Goal: Transaction & Acquisition: Purchase product/service

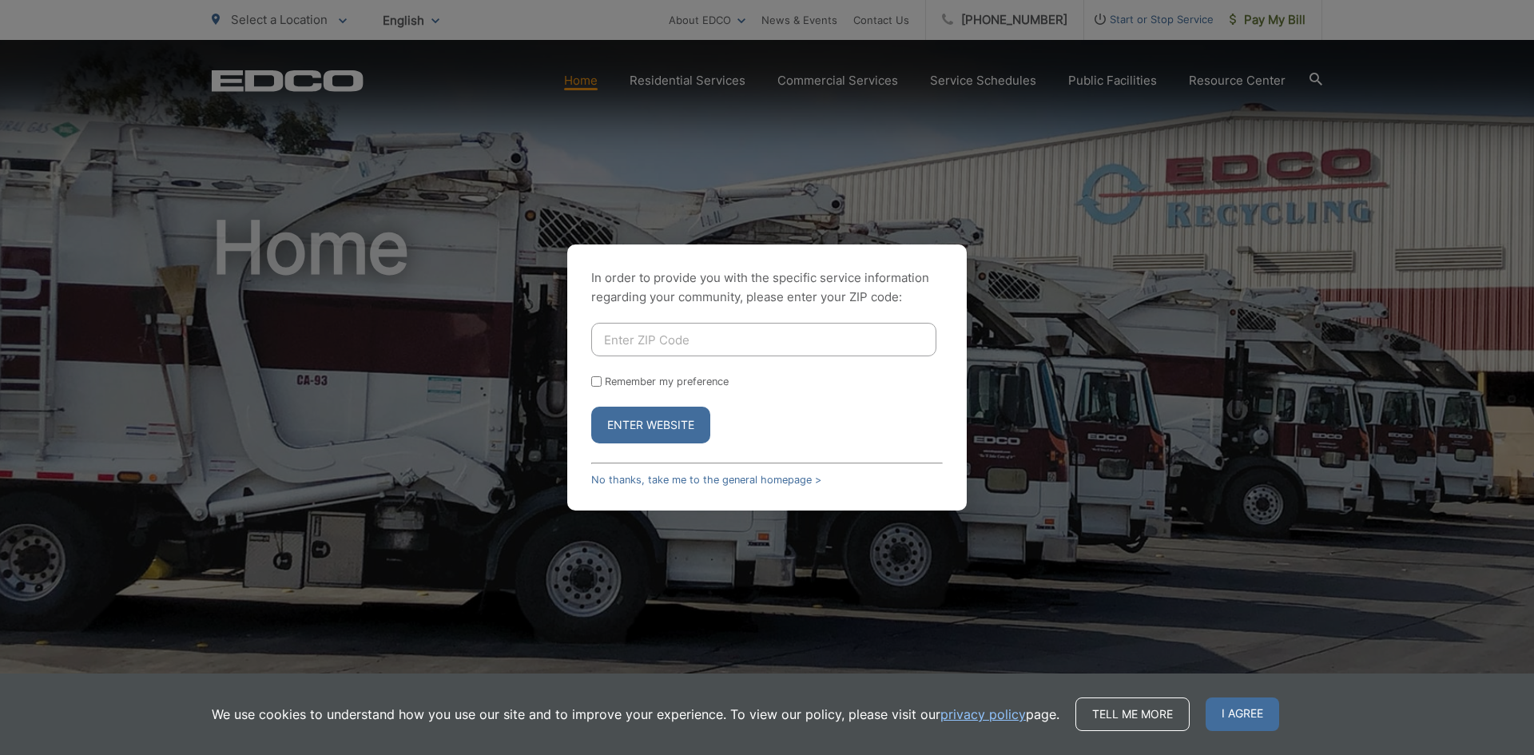
click at [645, 350] on input "Enter ZIP Code" at bounding box center [763, 340] width 345 height 34
type input "91916"
click at [664, 419] on button "Enter Website" at bounding box center [650, 425] width 119 height 37
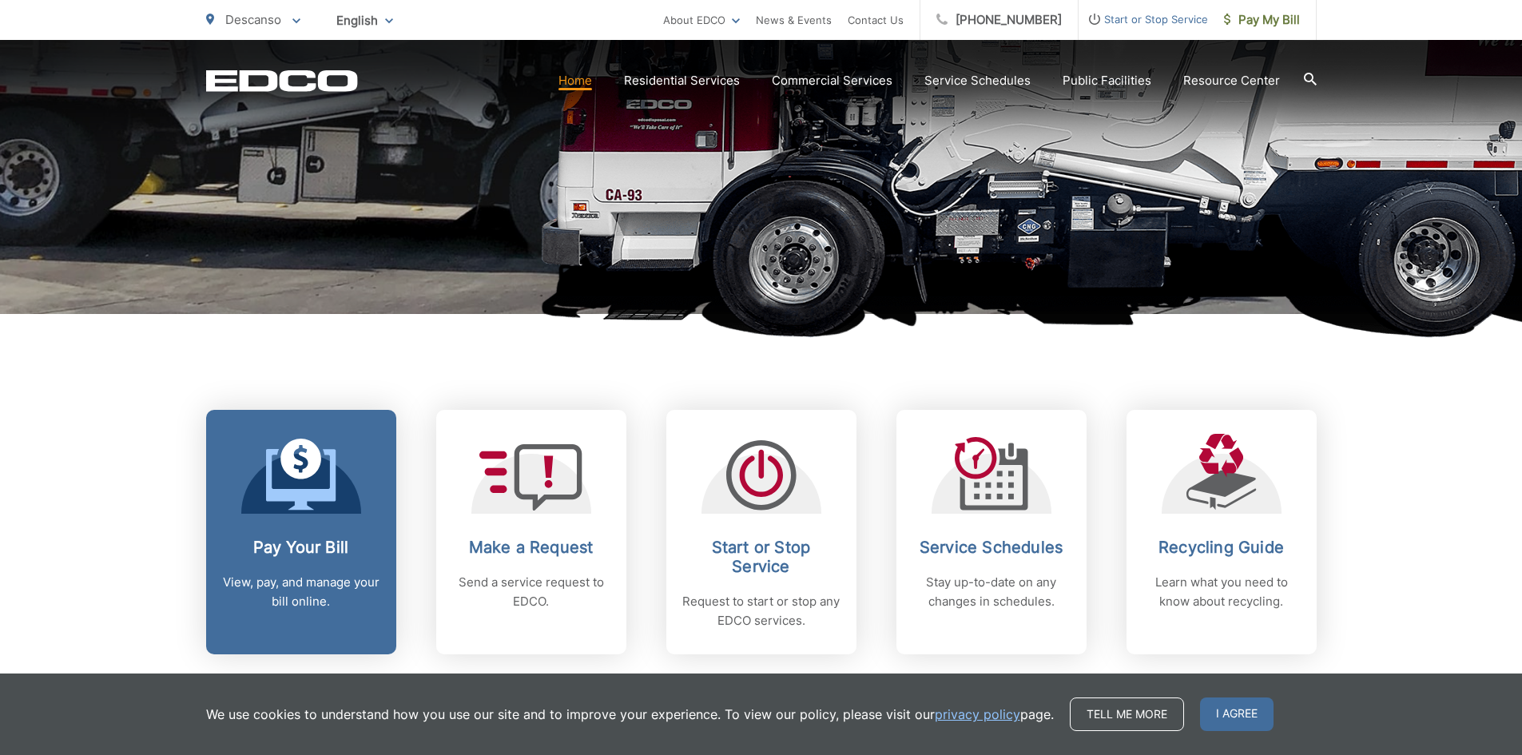
scroll to position [399, 0]
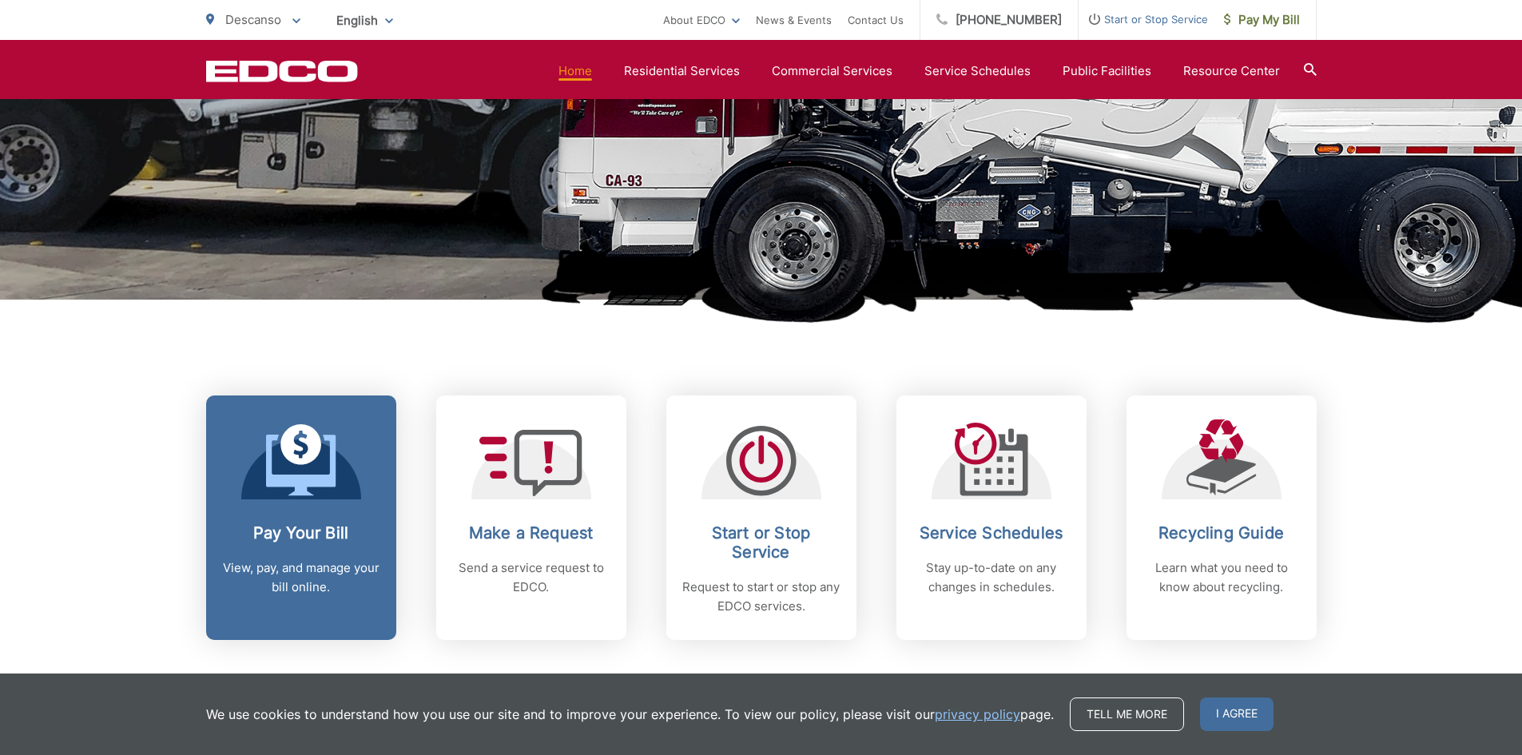
click at [312, 489] on icon at bounding box center [301, 460] width 70 height 72
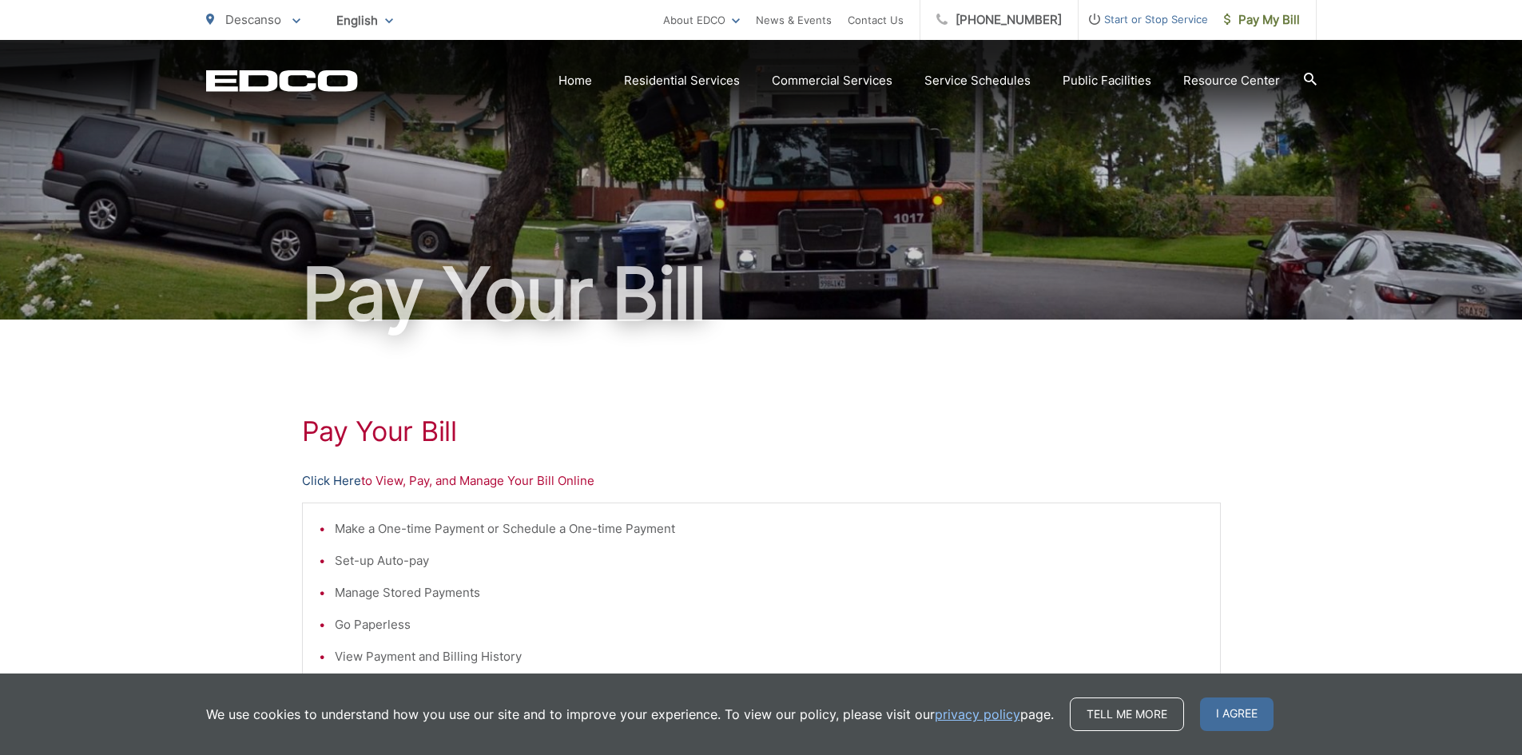
click at [350, 474] on link "Click Here" at bounding box center [331, 480] width 59 height 19
